Goal: Transaction & Acquisition: Purchase product/service

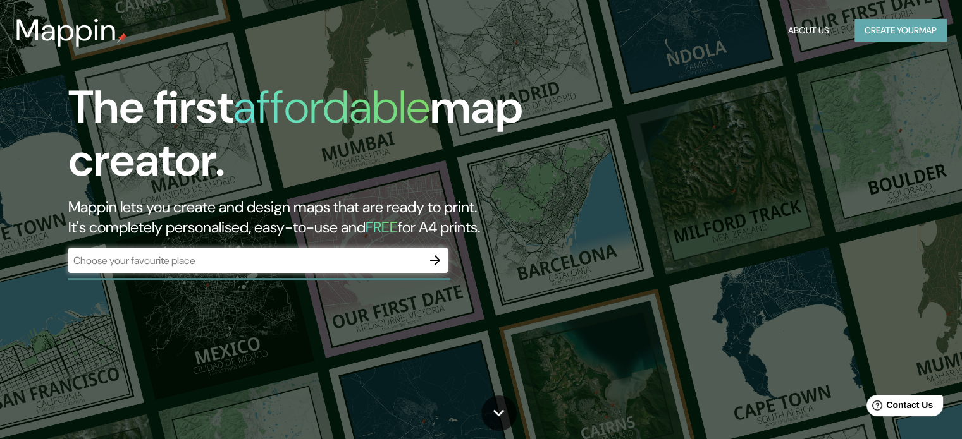
click at [933, 28] on button "Create your map" at bounding box center [900, 30] width 92 height 23
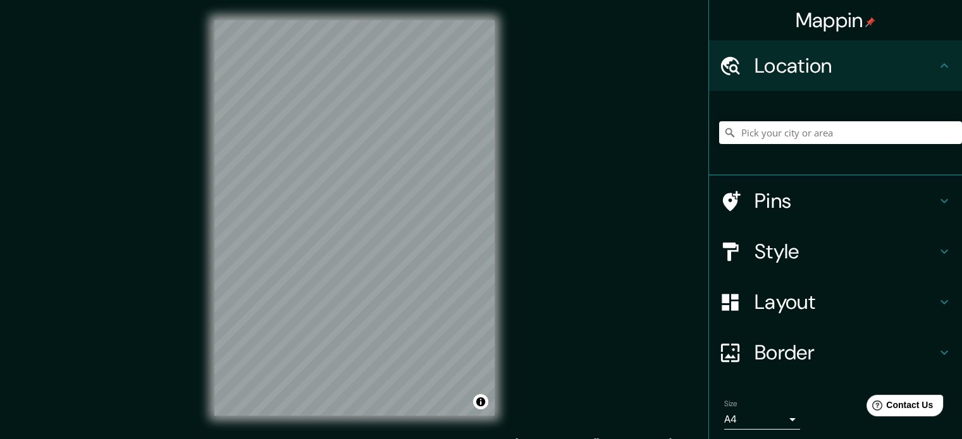
click at [766, 118] on div at bounding box center [840, 132] width 243 height 63
click at [761, 121] on input "Pick your city or area" at bounding box center [840, 132] width 243 height 23
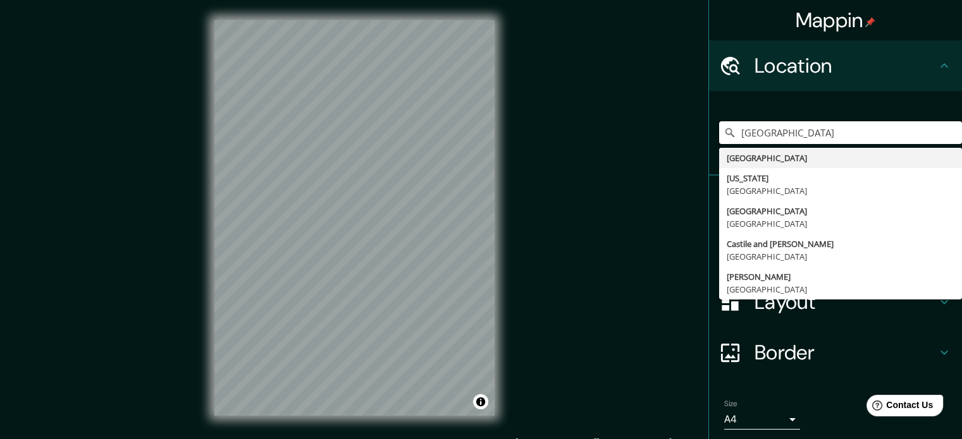
drag, startPoint x: 770, startPoint y: 130, endPoint x: 704, endPoint y: 135, distance: 66.0
click at [709, 135] on div "Canada Canada California United States Catalonia Spain Castile and León Spain C…" at bounding box center [835, 133] width 253 height 85
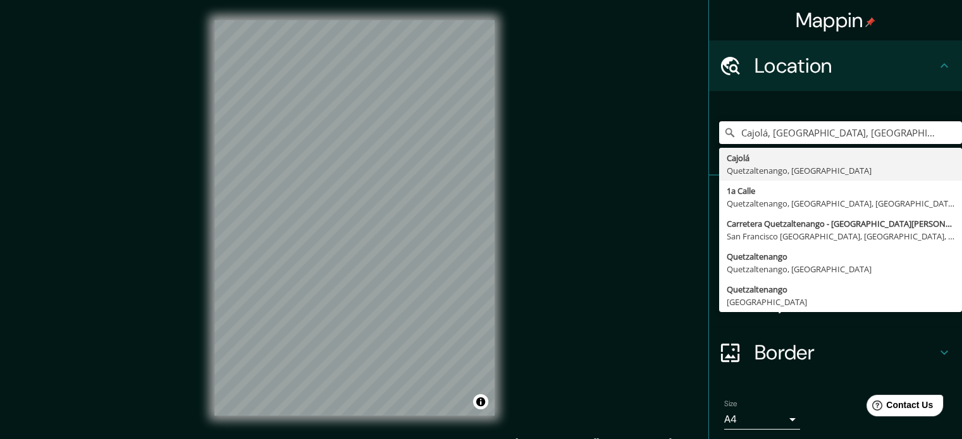
type input "Cajolá, [GEOGRAPHIC_DATA], [GEOGRAPHIC_DATA]"
click at [582, 271] on div "Mappin Location Cajolá, Quetzaltenango, Guatemala Cajolá Quetzaltenango, Guatem…" at bounding box center [481, 228] width 962 height 457
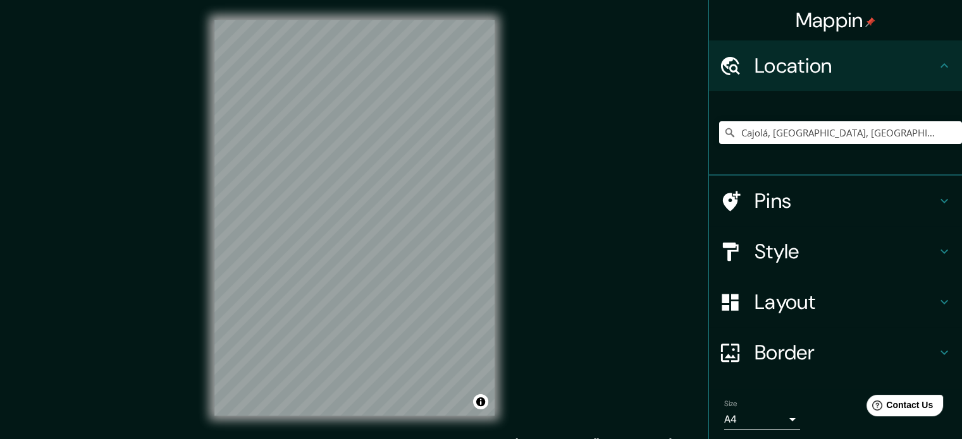
click at [756, 240] on h4 "Style" at bounding box center [845, 251] width 182 height 25
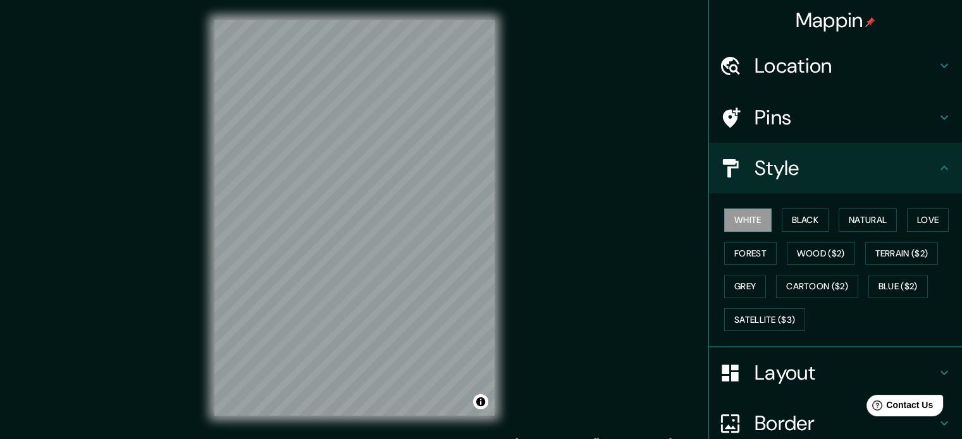
drag, startPoint x: 747, startPoint y: 314, endPoint x: 663, endPoint y: 281, distance: 89.7
click at [747, 314] on button "Satellite ($3)" at bounding box center [764, 320] width 81 height 23
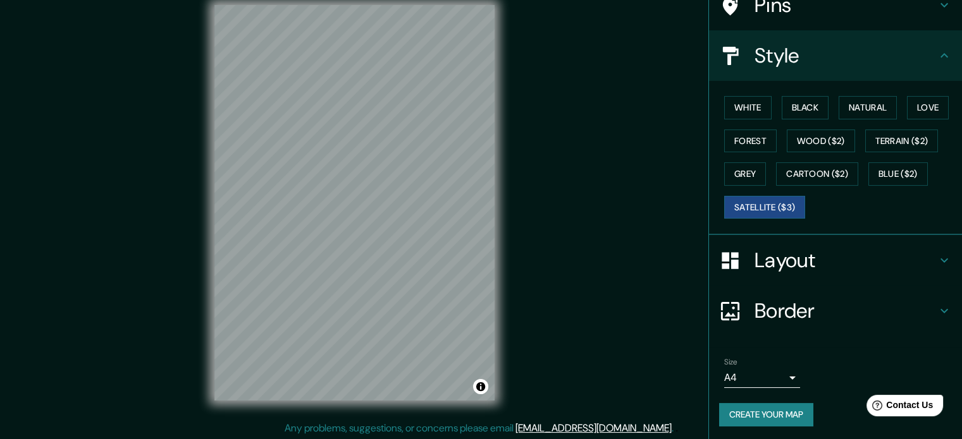
scroll to position [16, 0]
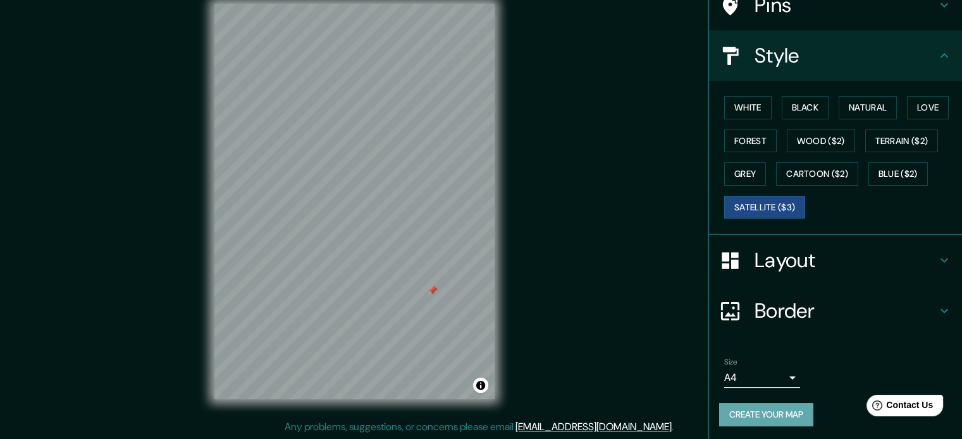
click at [726, 419] on button "Create your map" at bounding box center [766, 414] width 94 height 23
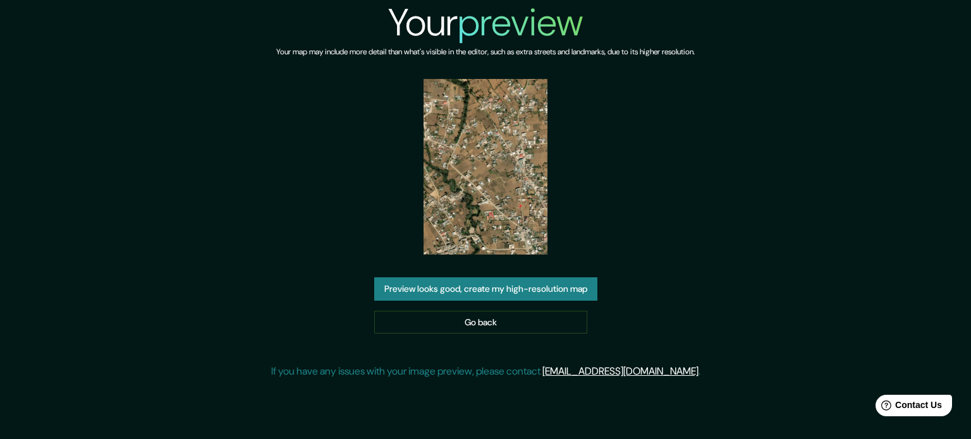
click at [491, 286] on button "Preview looks good, create my high-resolution map" at bounding box center [485, 289] width 223 height 23
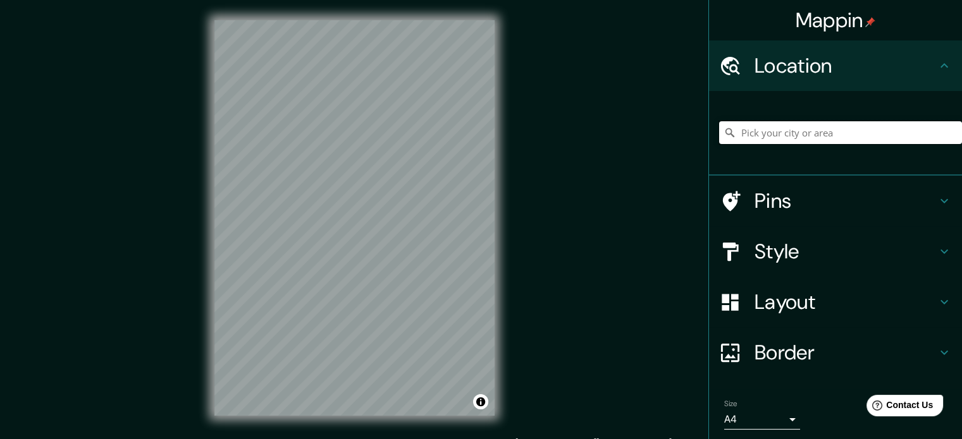
click at [827, 141] on input "Pick your city or area" at bounding box center [840, 132] width 243 height 23
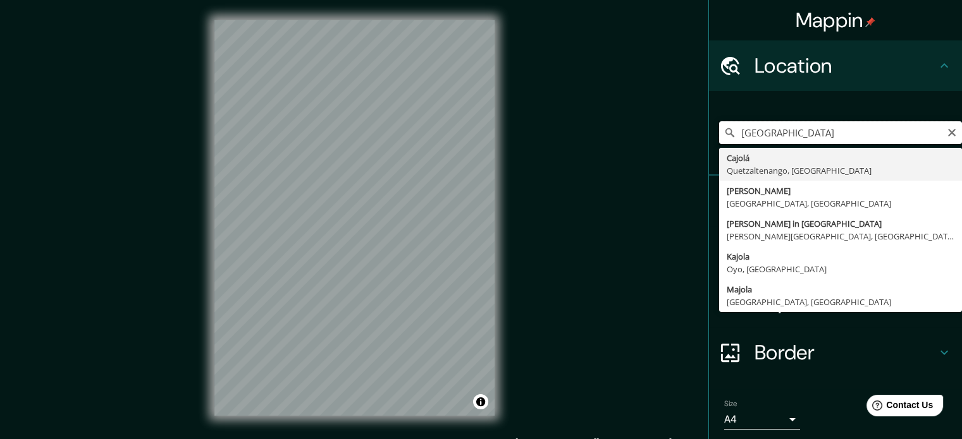
drag, startPoint x: 782, startPoint y: 126, endPoint x: 711, endPoint y: 125, distance: 70.2
click at [719, 125] on input "[GEOGRAPHIC_DATA]" at bounding box center [840, 132] width 243 height 23
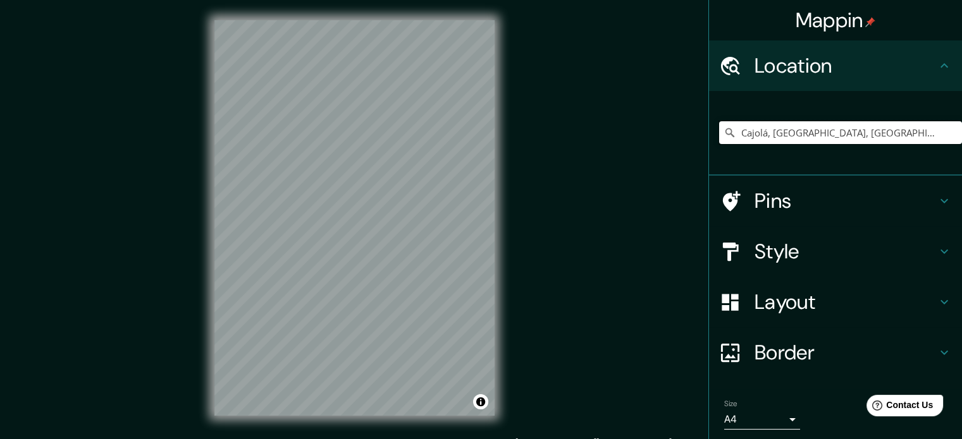
type input "Cajolá, [GEOGRAPHIC_DATA], [GEOGRAPHIC_DATA]"
click at [771, 252] on h4 "Style" at bounding box center [845, 251] width 182 height 25
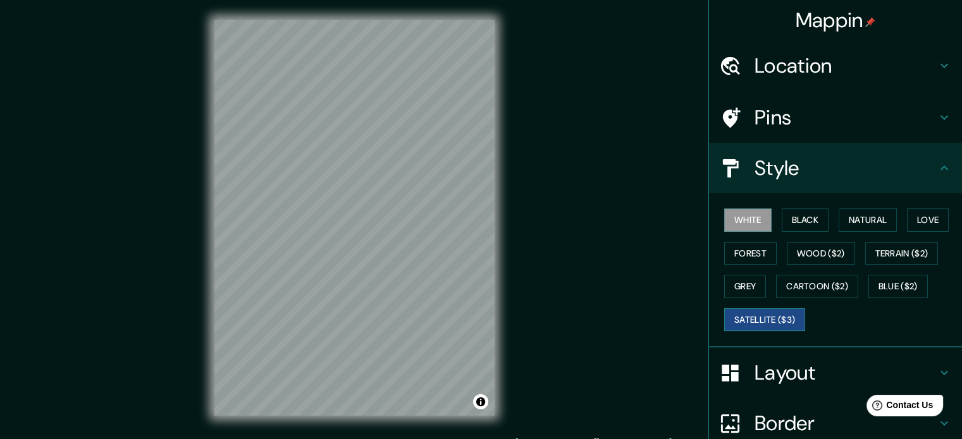
click at [742, 319] on button "Satellite ($3)" at bounding box center [764, 320] width 81 height 23
